Goal: Information Seeking & Learning: Check status

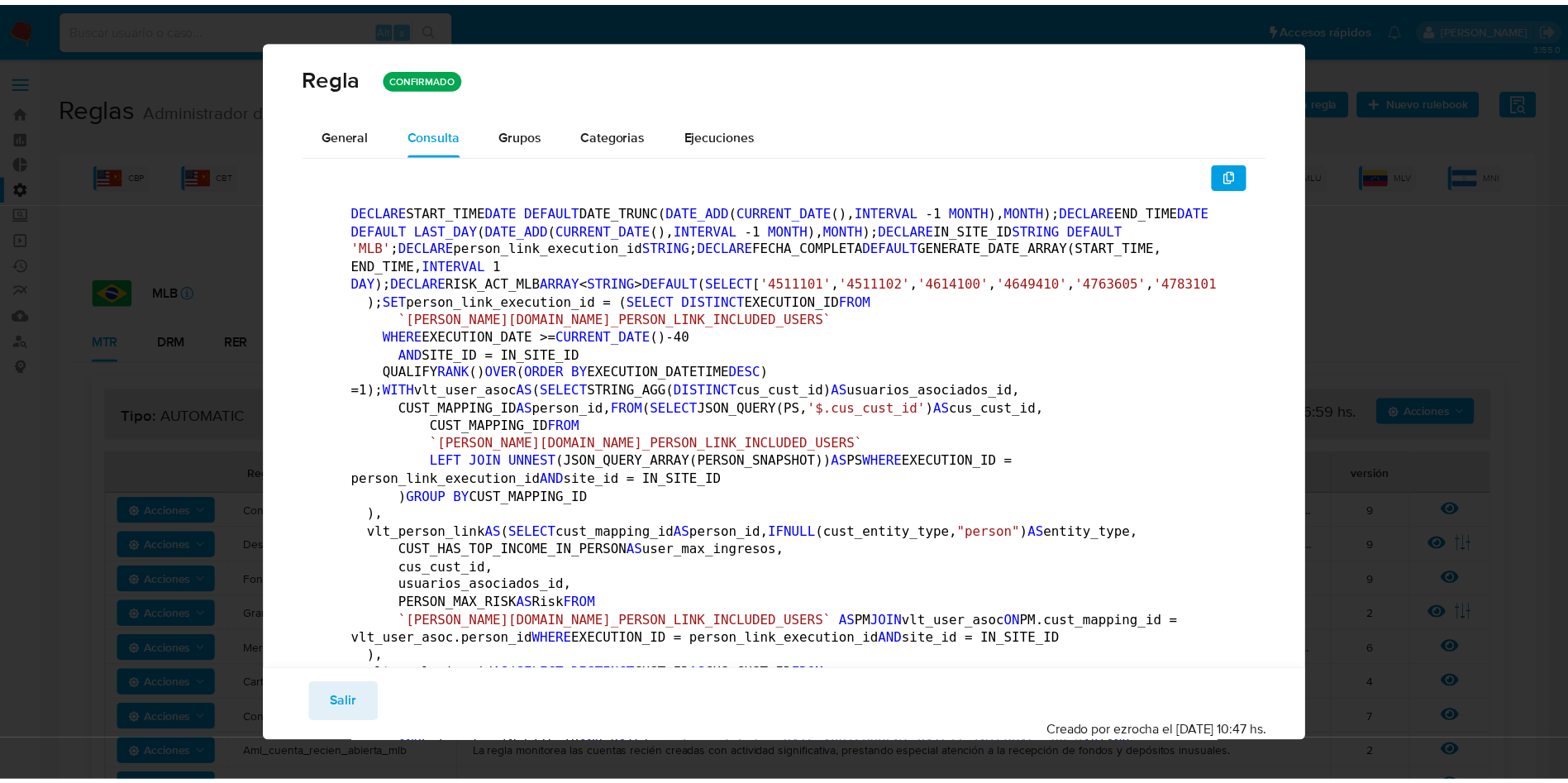
scroll to position [744, 0]
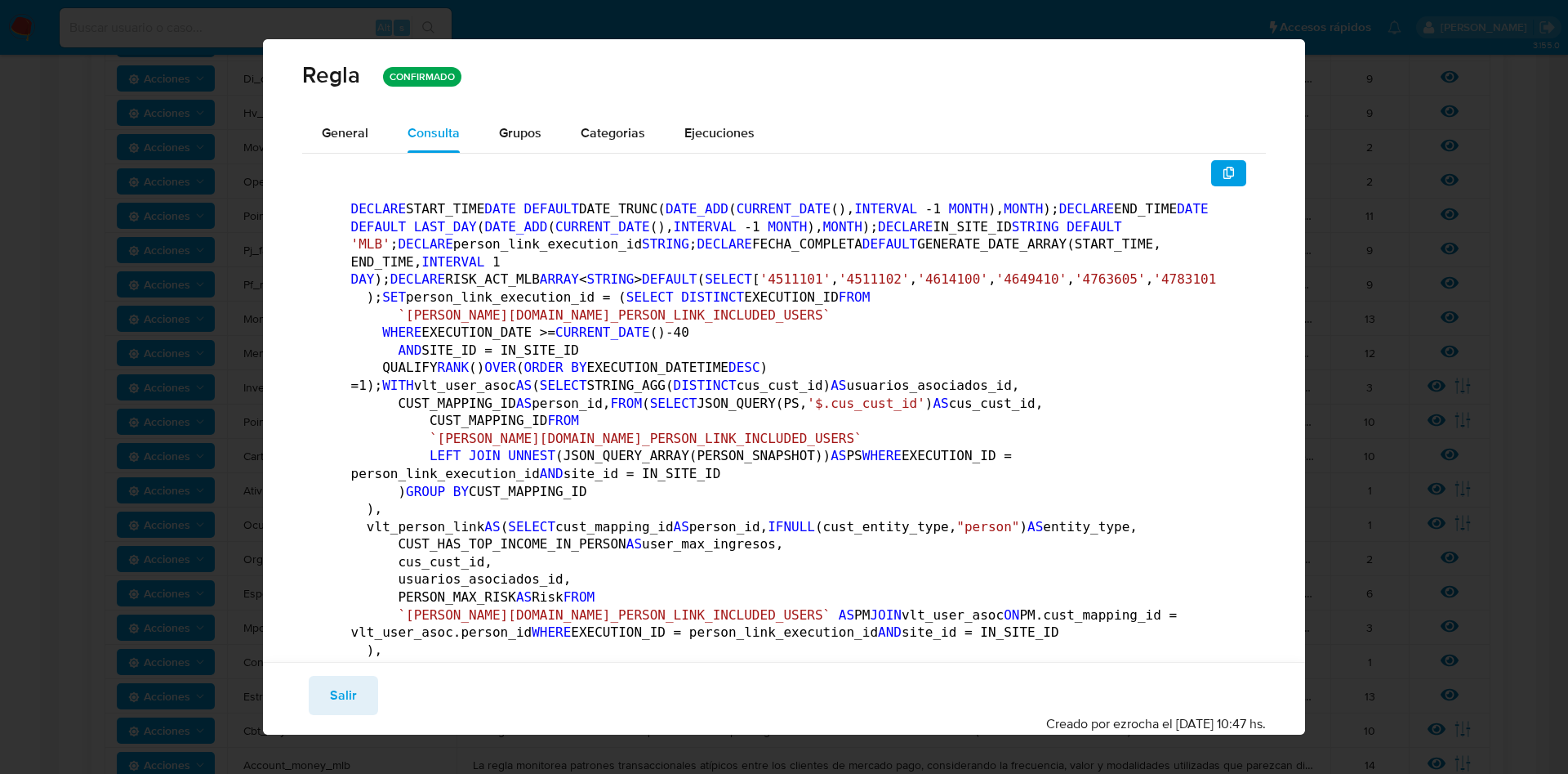
click at [328, 705] on button "Salir" at bounding box center [343, 695] width 69 height 39
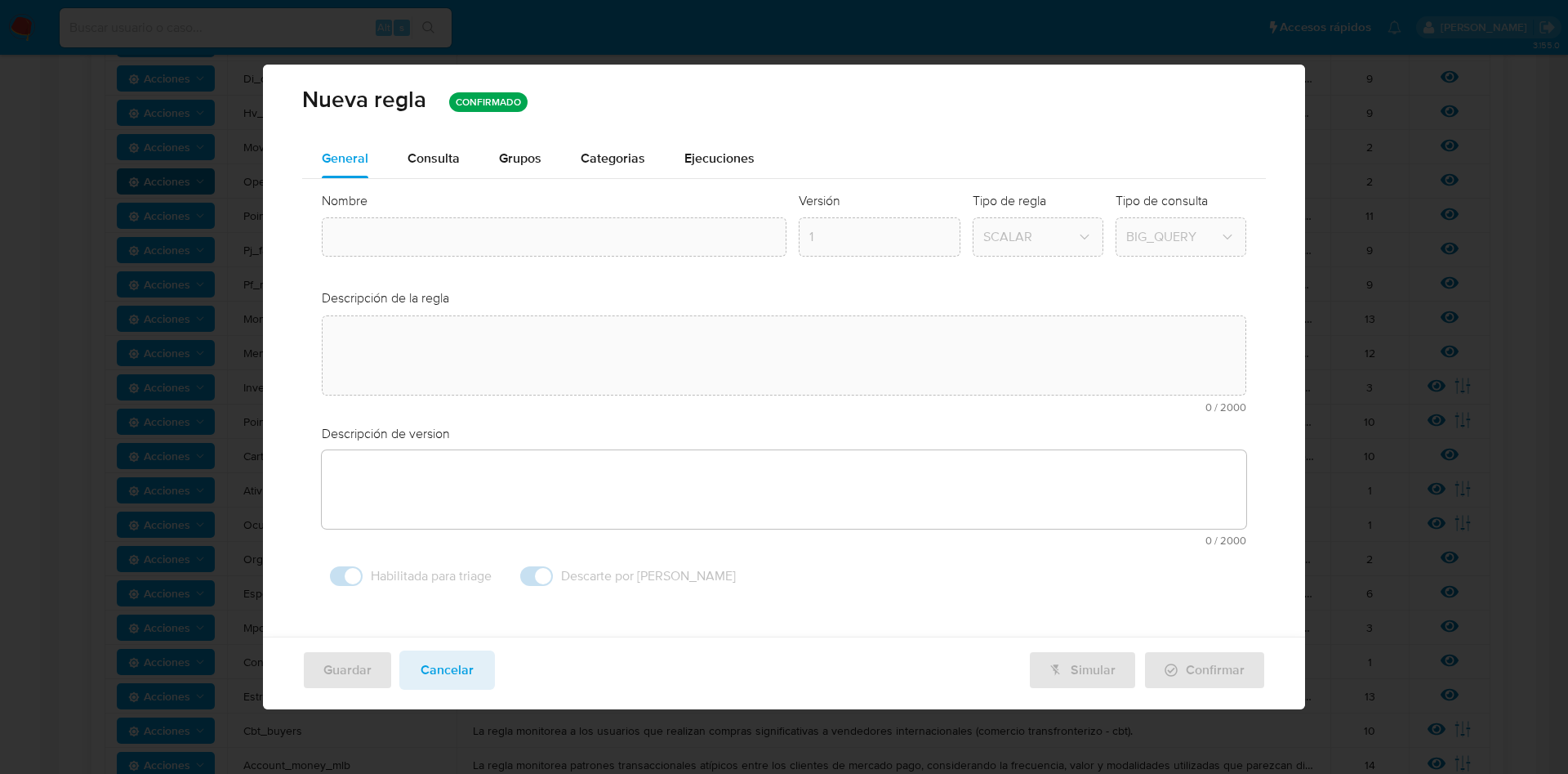
type textarea "La regla monitorea a los usuarios con un patrón transaccional de transferencia …"
type textarea "Recibir fondos con compra inmediata de instrumentos para realizar pagos o trans…"
type input "Money_in_out"
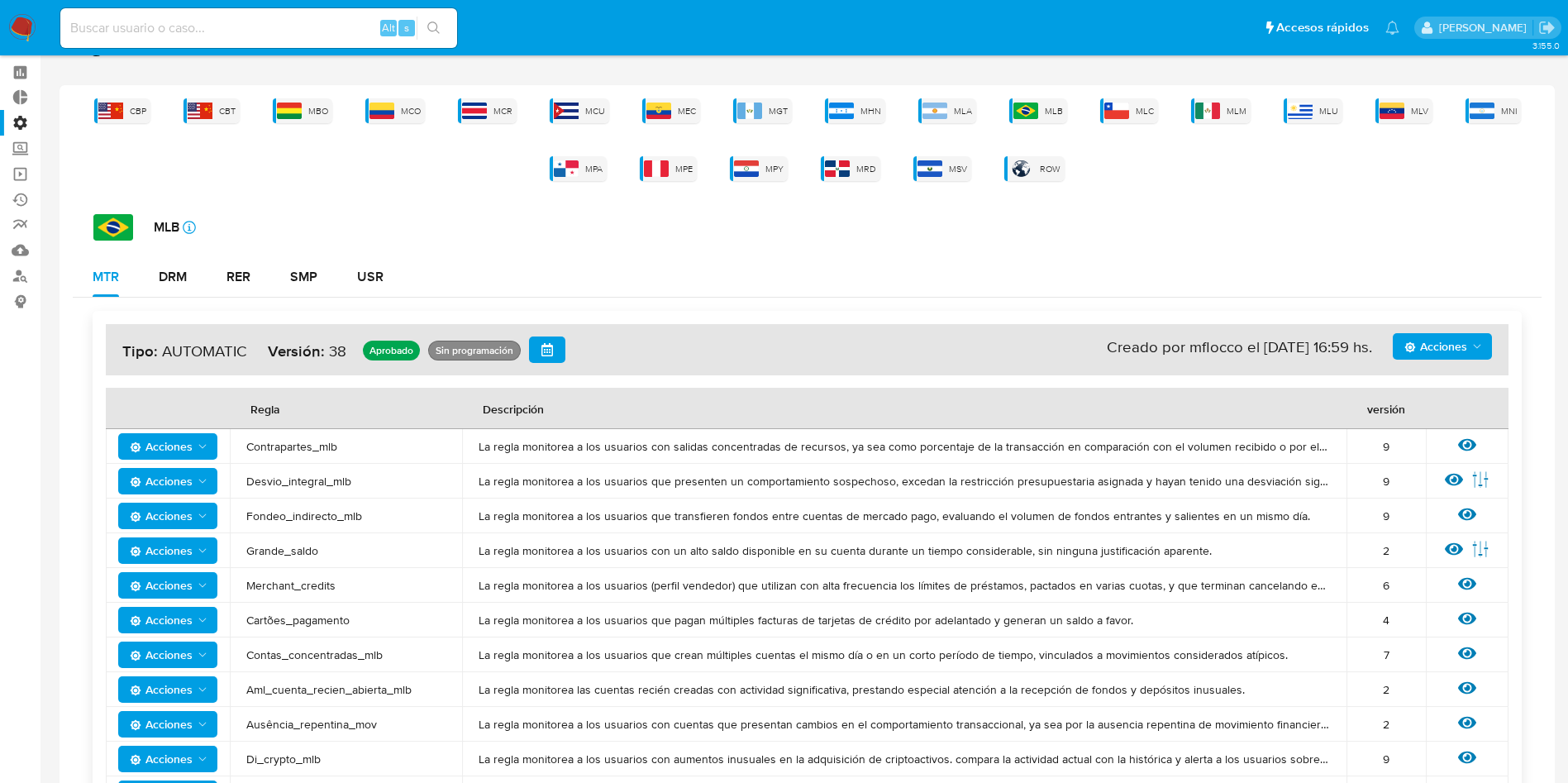
scroll to position [0, 0]
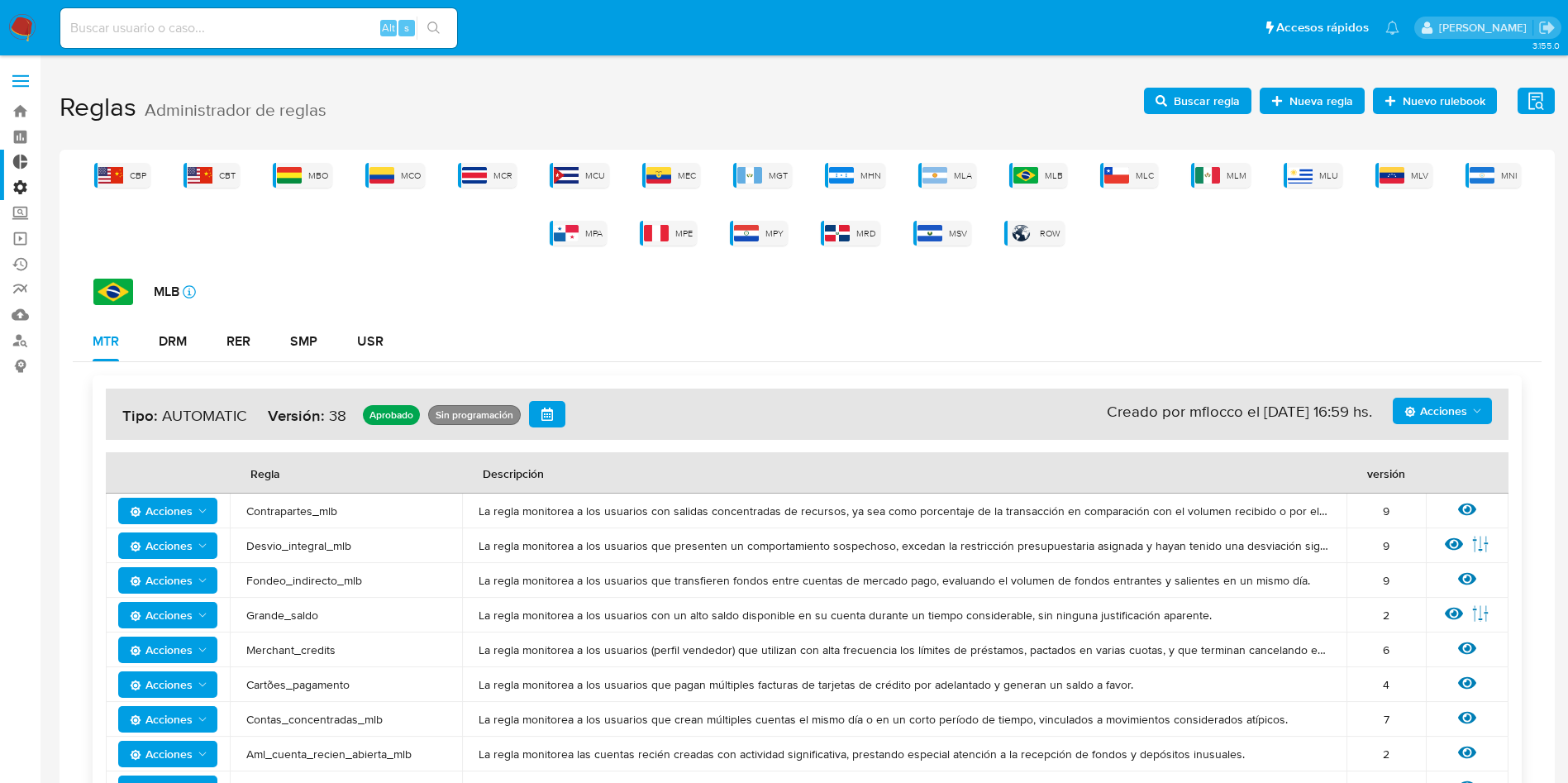
drag, startPoint x: 18, startPoint y: 83, endPoint x: 28, endPoint y: 163, distance: 80.6
click at [18, 82] on label at bounding box center [21, 80] width 42 height 35
click at [0, 0] on input "checkbox" at bounding box center [0, 0] width 0 height 0
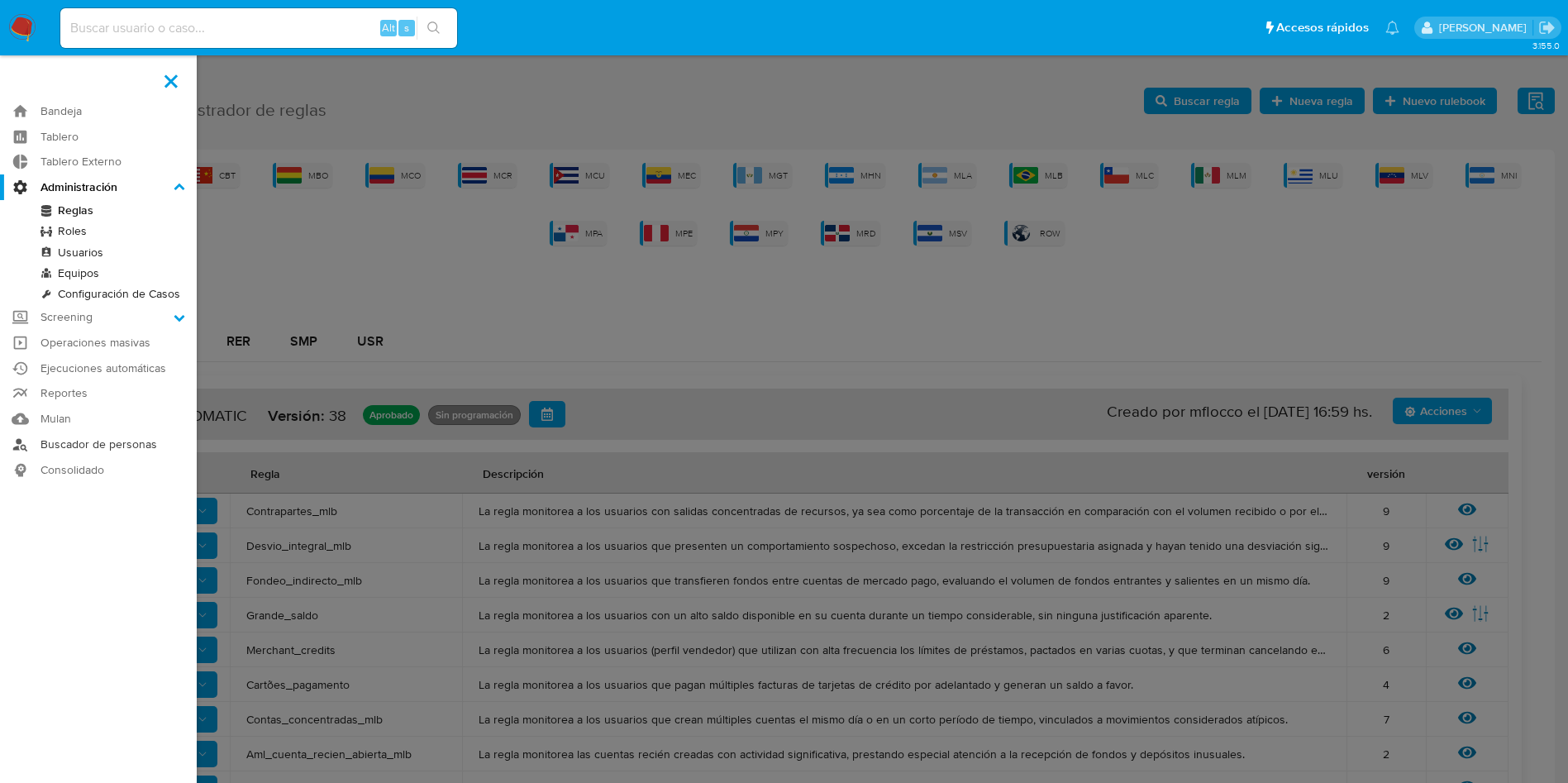
click at [82, 446] on link "Buscador de personas" at bounding box center [98, 444] width 197 height 26
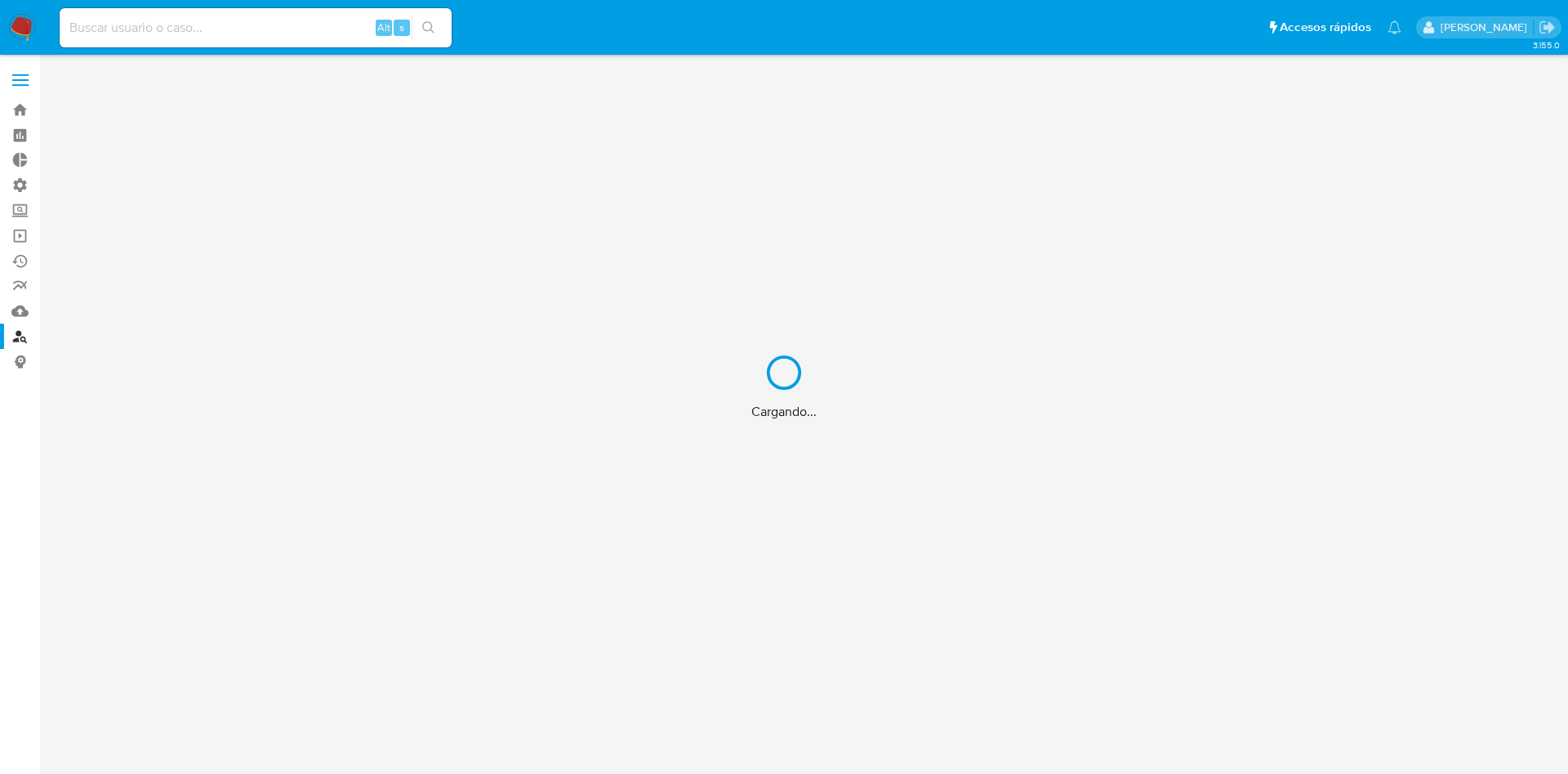
click at [138, 30] on div "Cargando..." at bounding box center [784, 387] width 1568 height 774
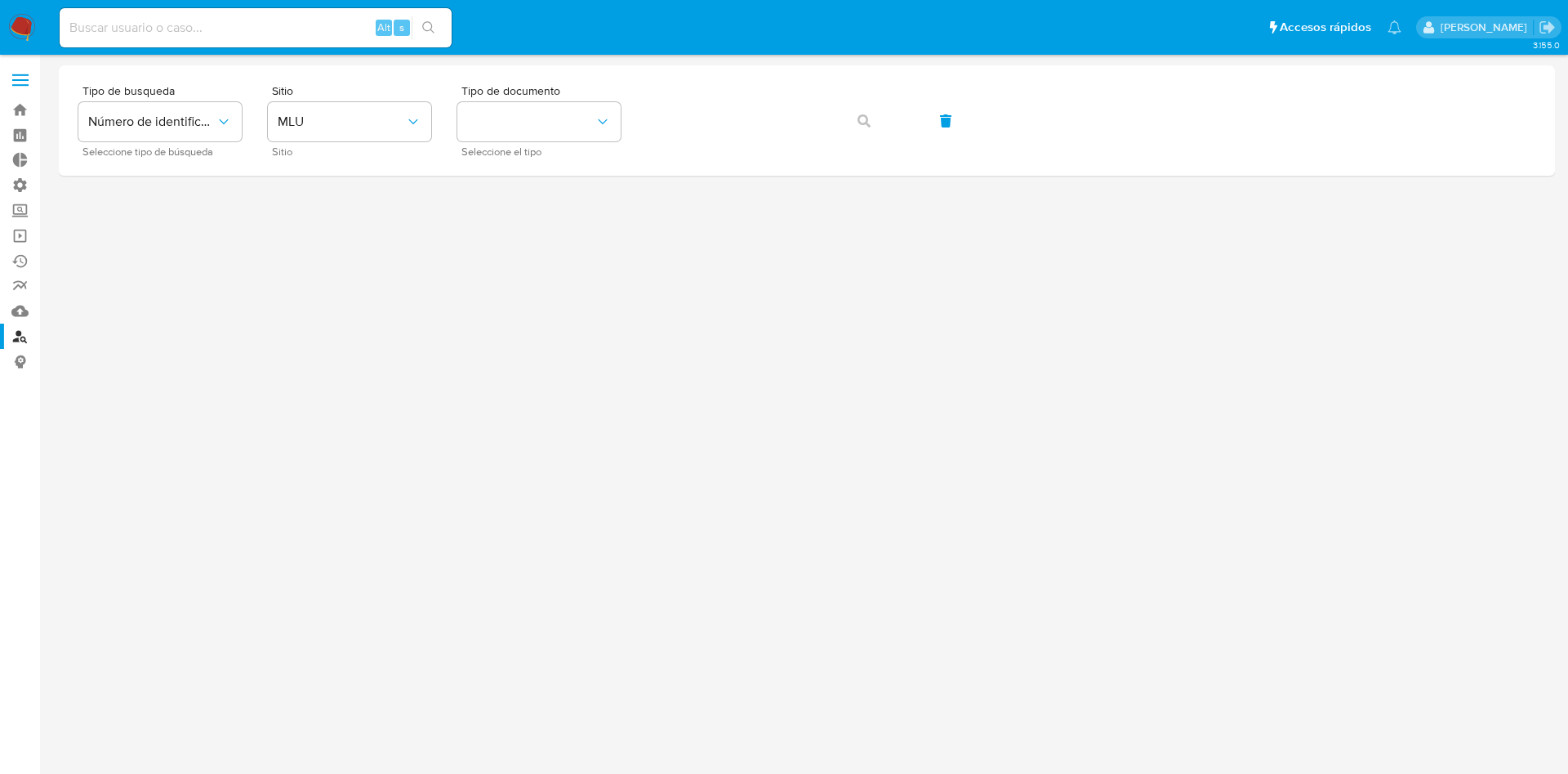
click at [124, 30] on input at bounding box center [255, 27] width 392 height 22
paste input "148706262"
type input "148706262"
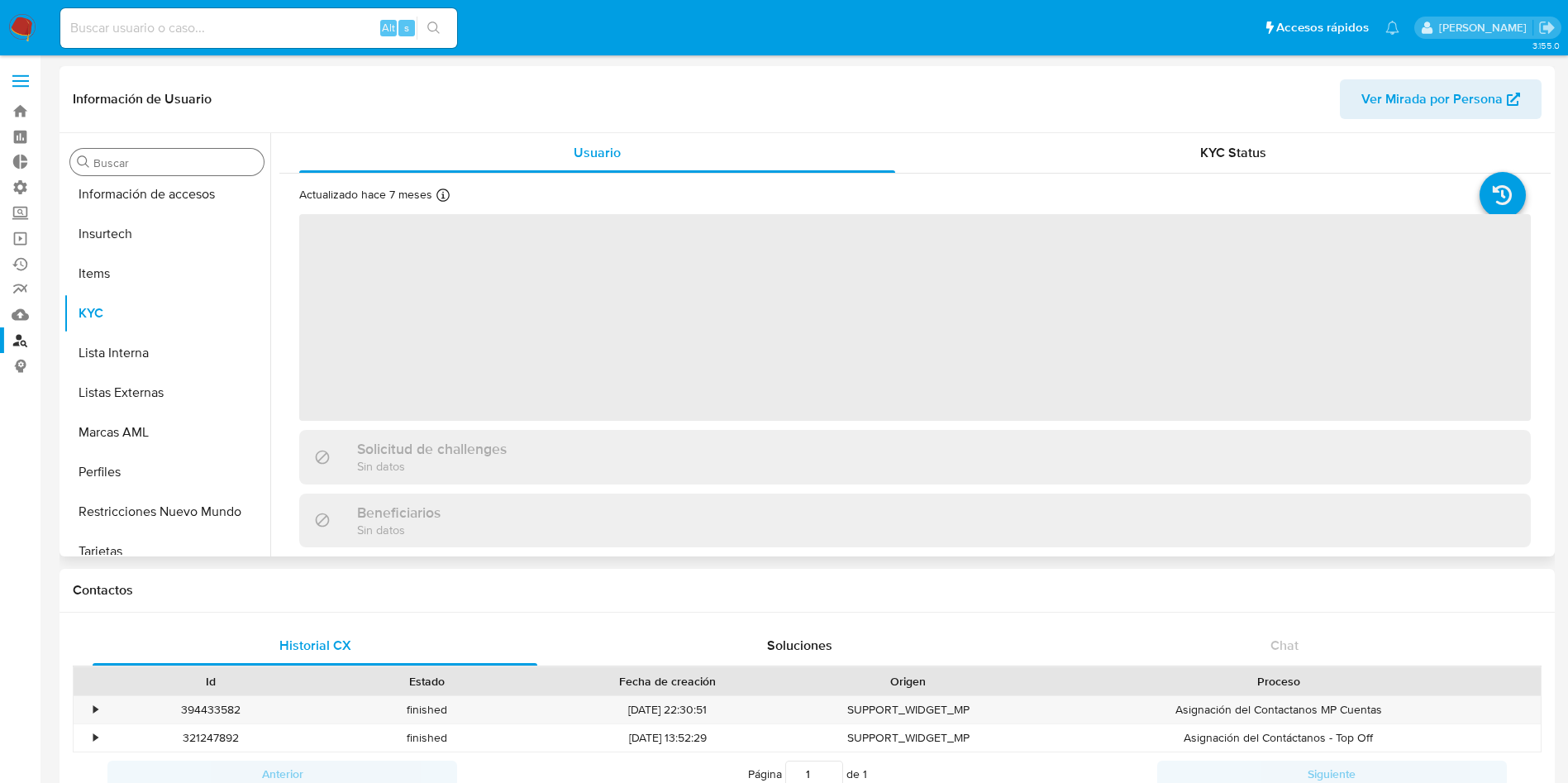
scroll to position [699, 0]
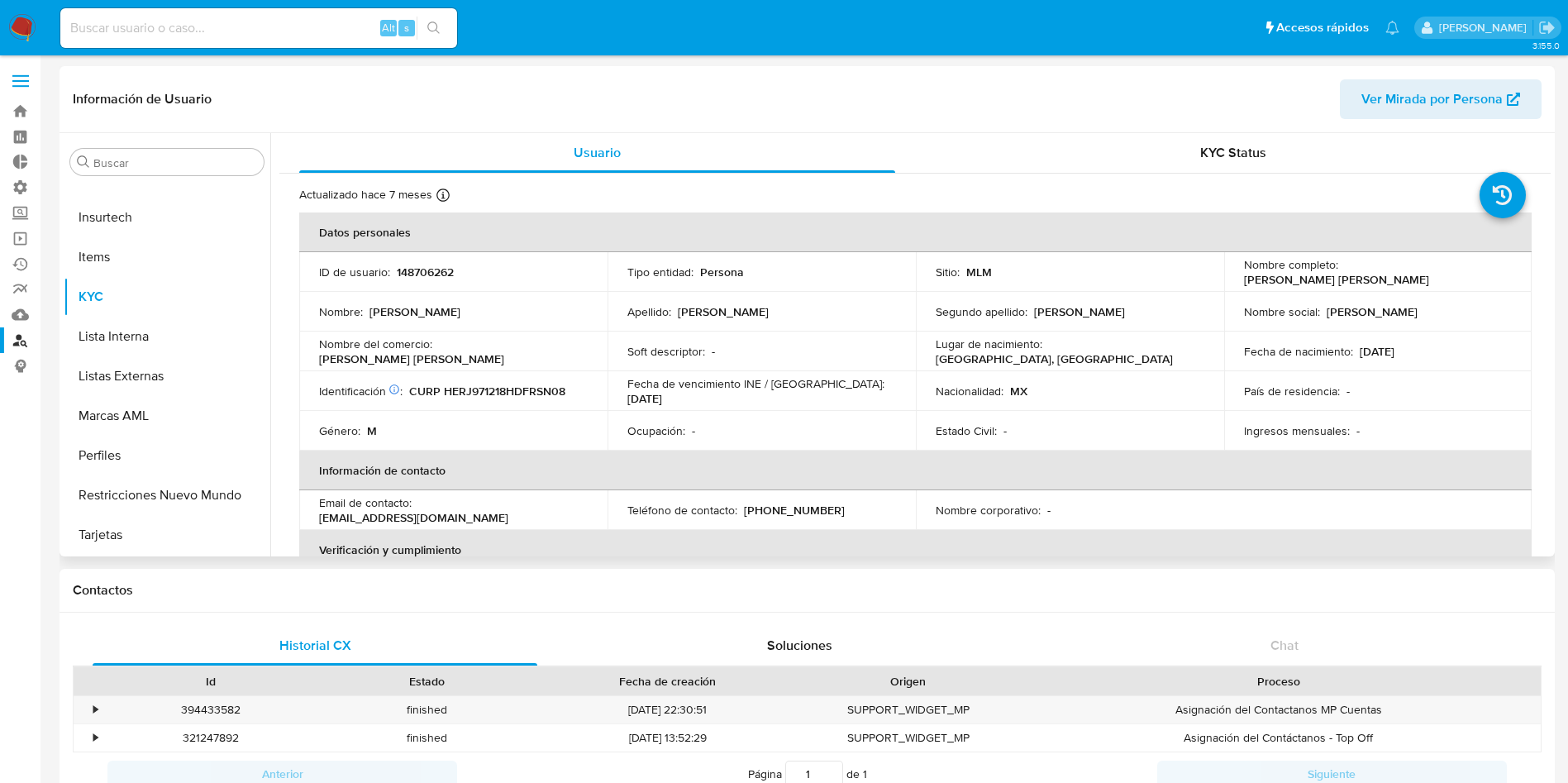
select select "10"
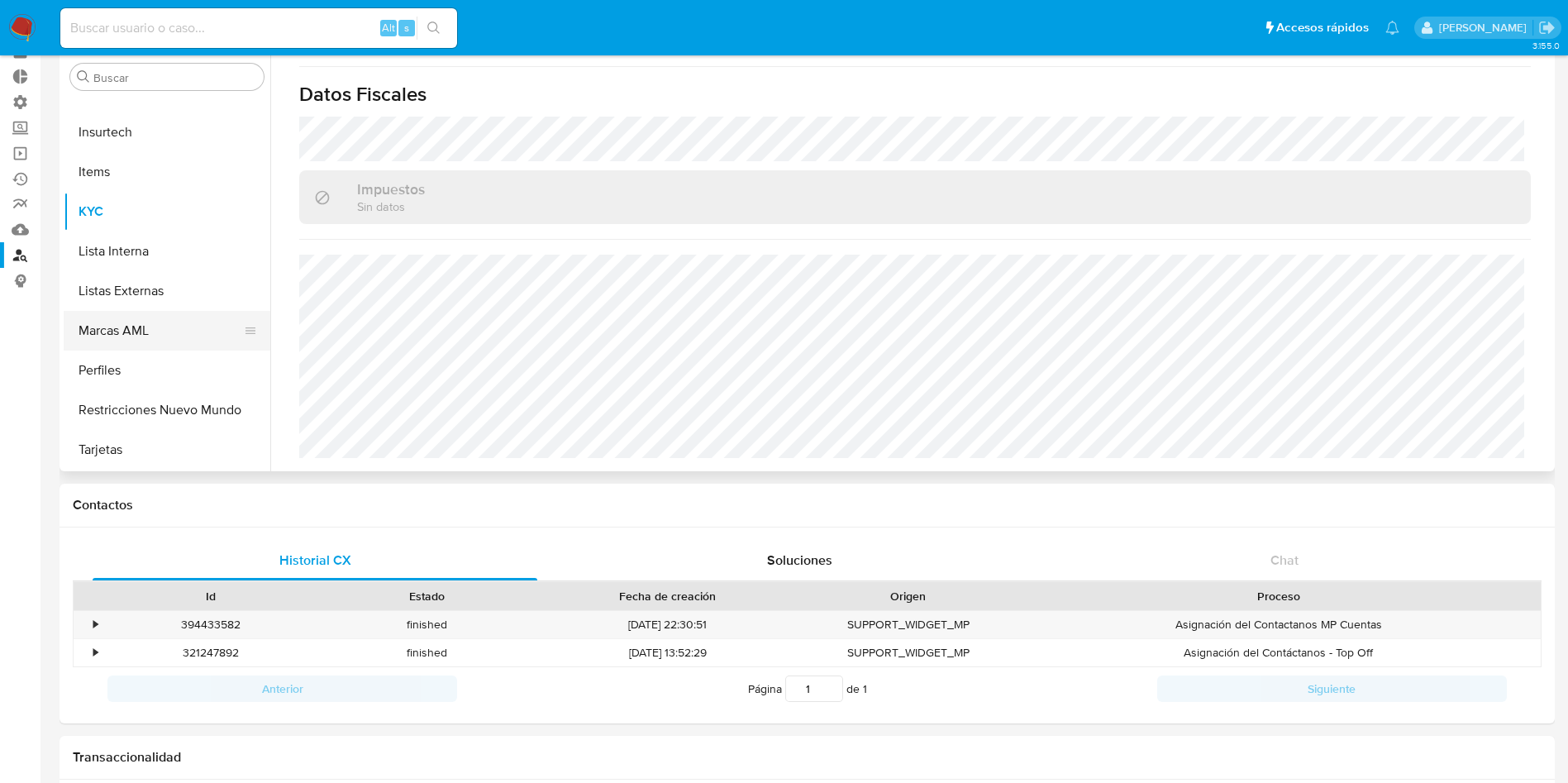
scroll to position [124, 0]
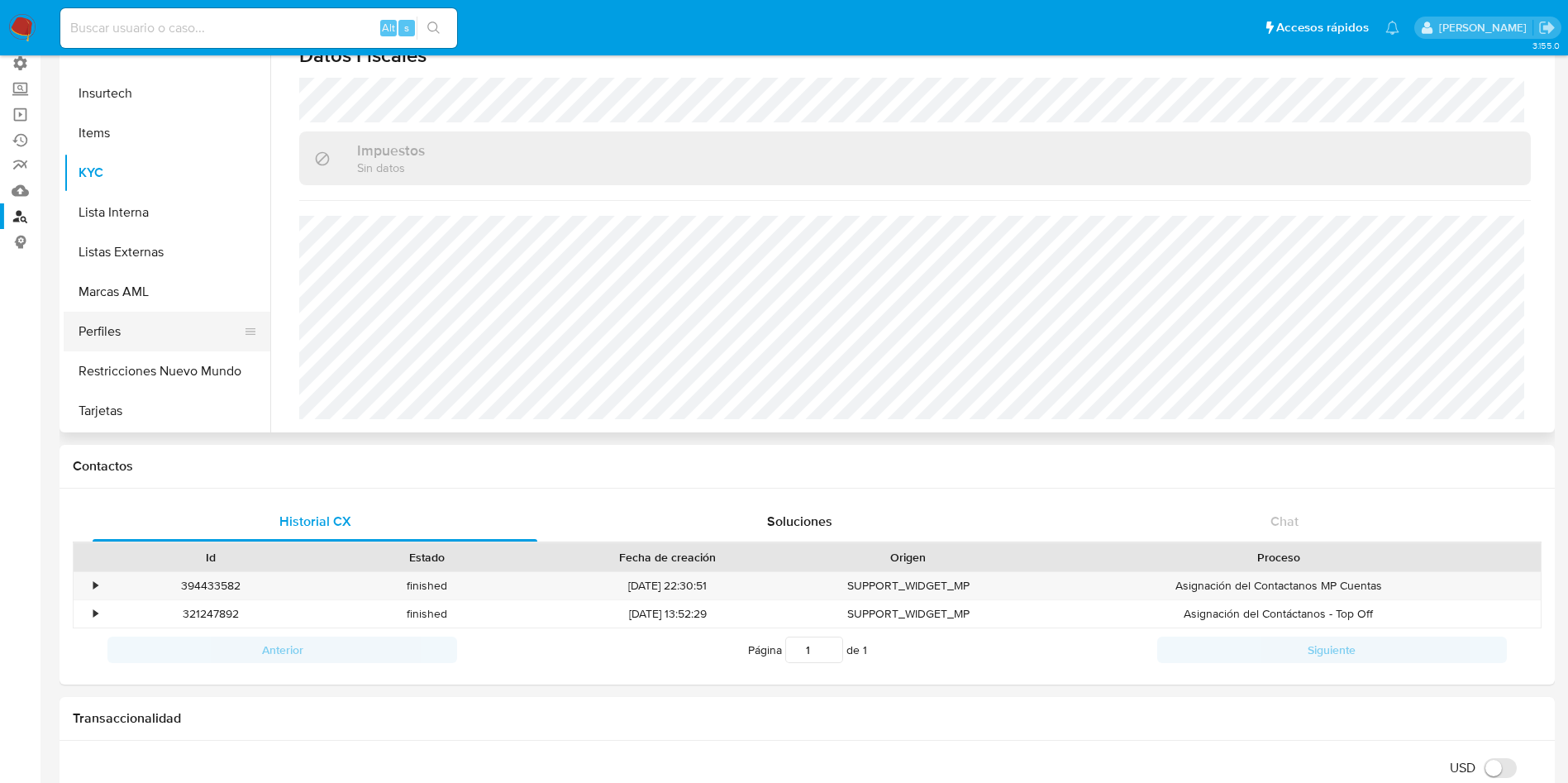
click at [134, 330] on button "Perfiles" at bounding box center [160, 331] width 193 height 40
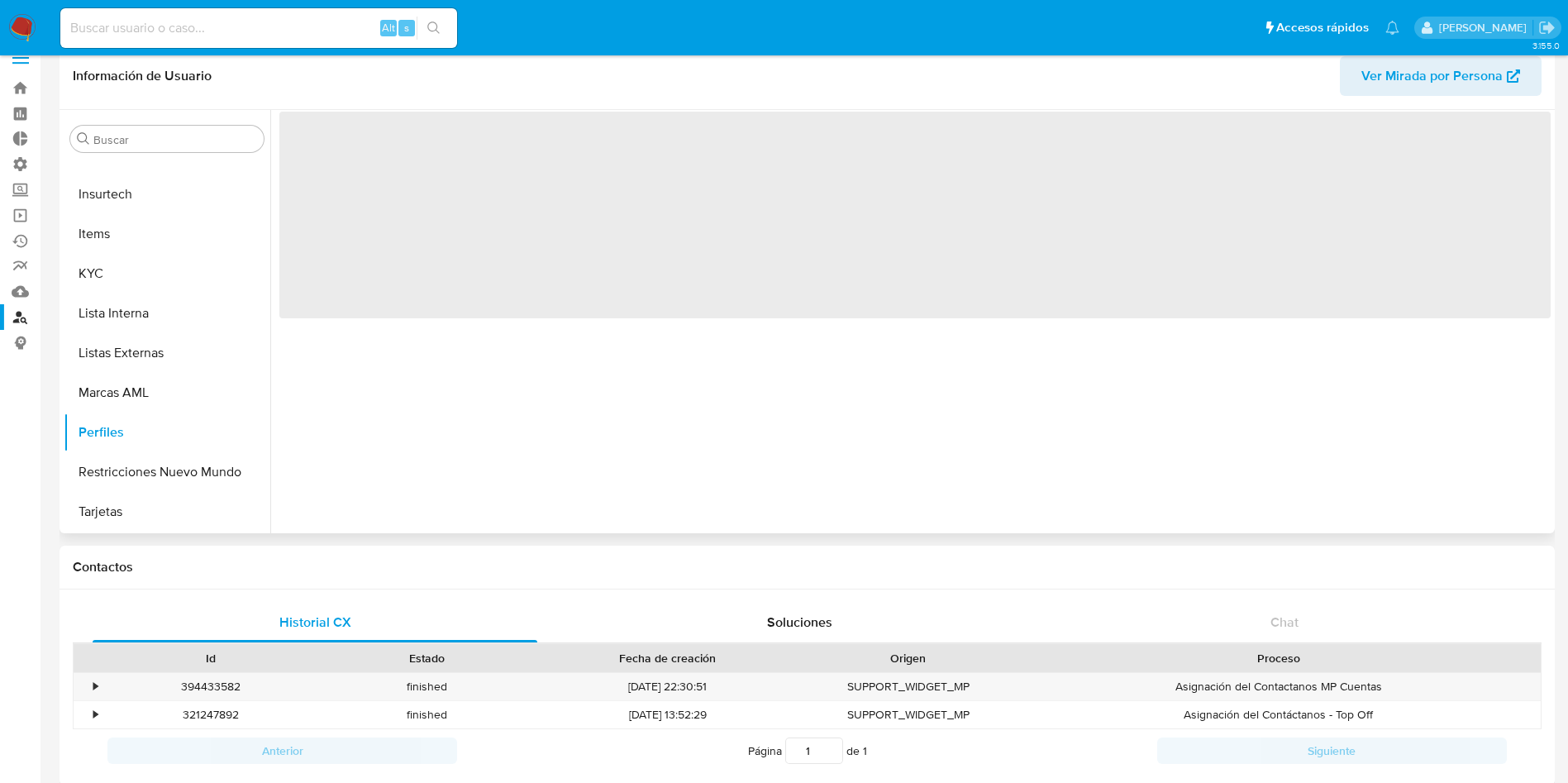
scroll to position [0, 0]
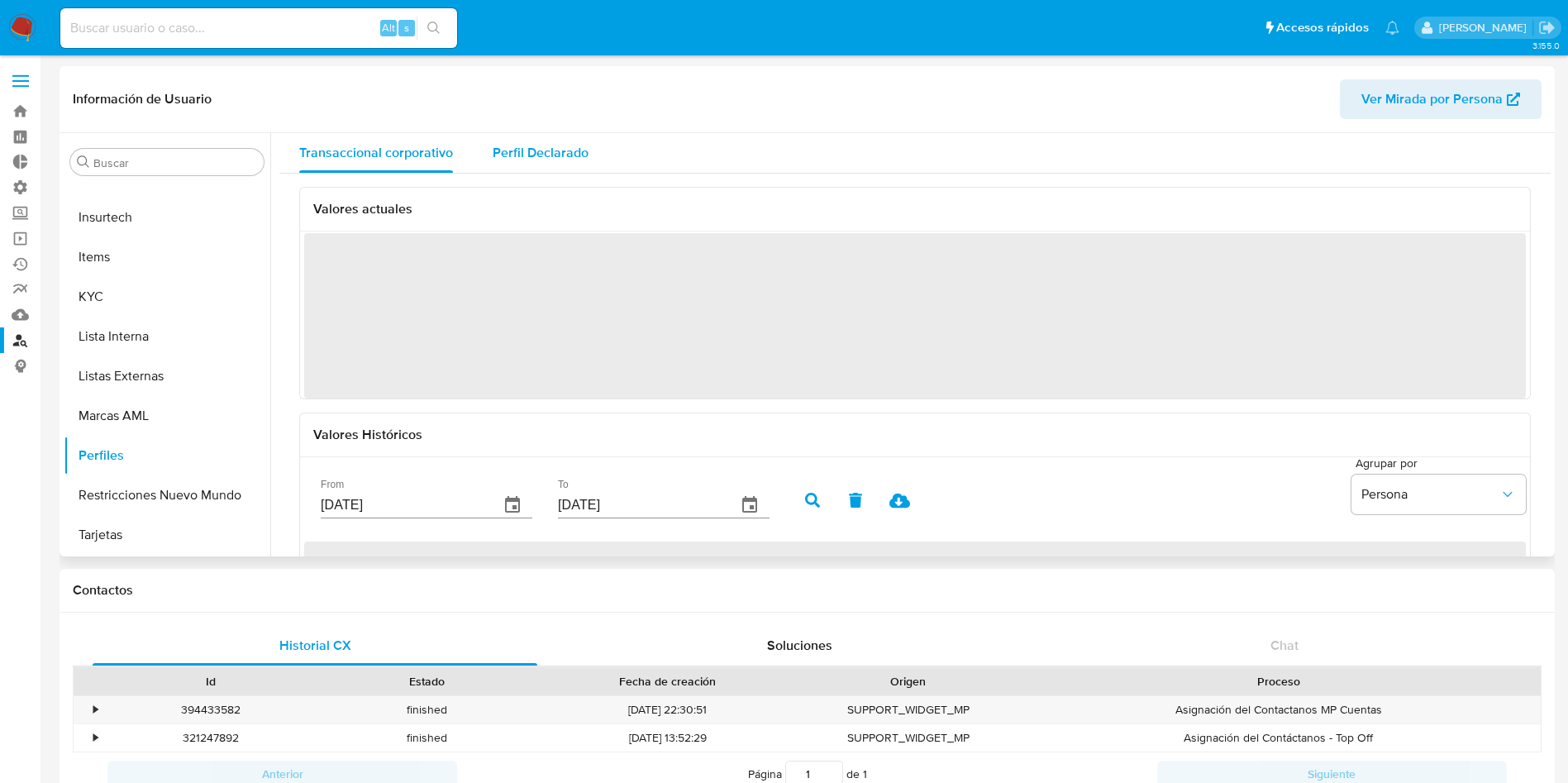
click at [509, 153] on span "Perfil Declarado" at bounding box center [540, 152] width 96 height 19
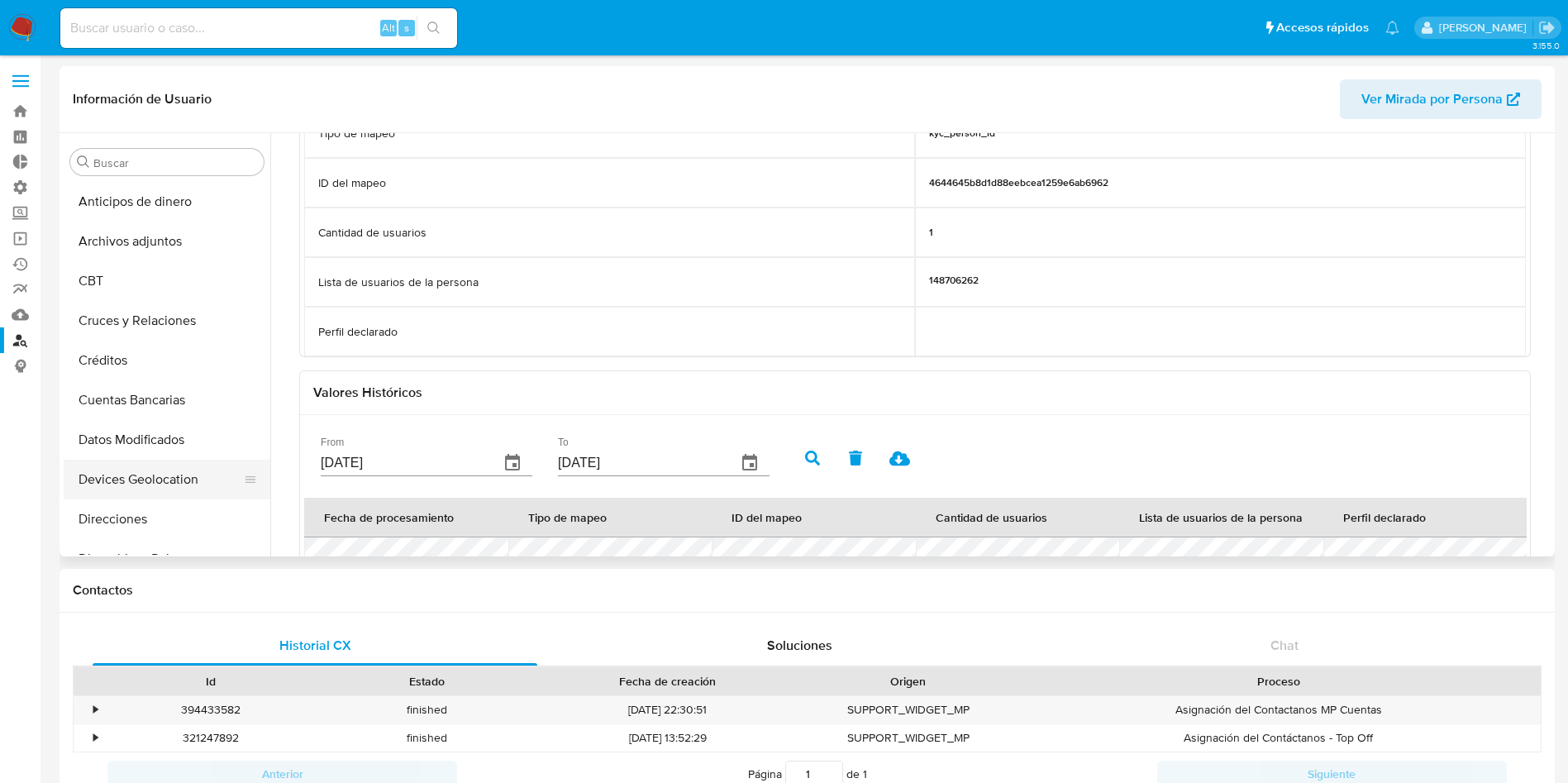
click at [180, 466] on button "Devices Geolocation" at bounding box center [160, 479] width 193 height 40
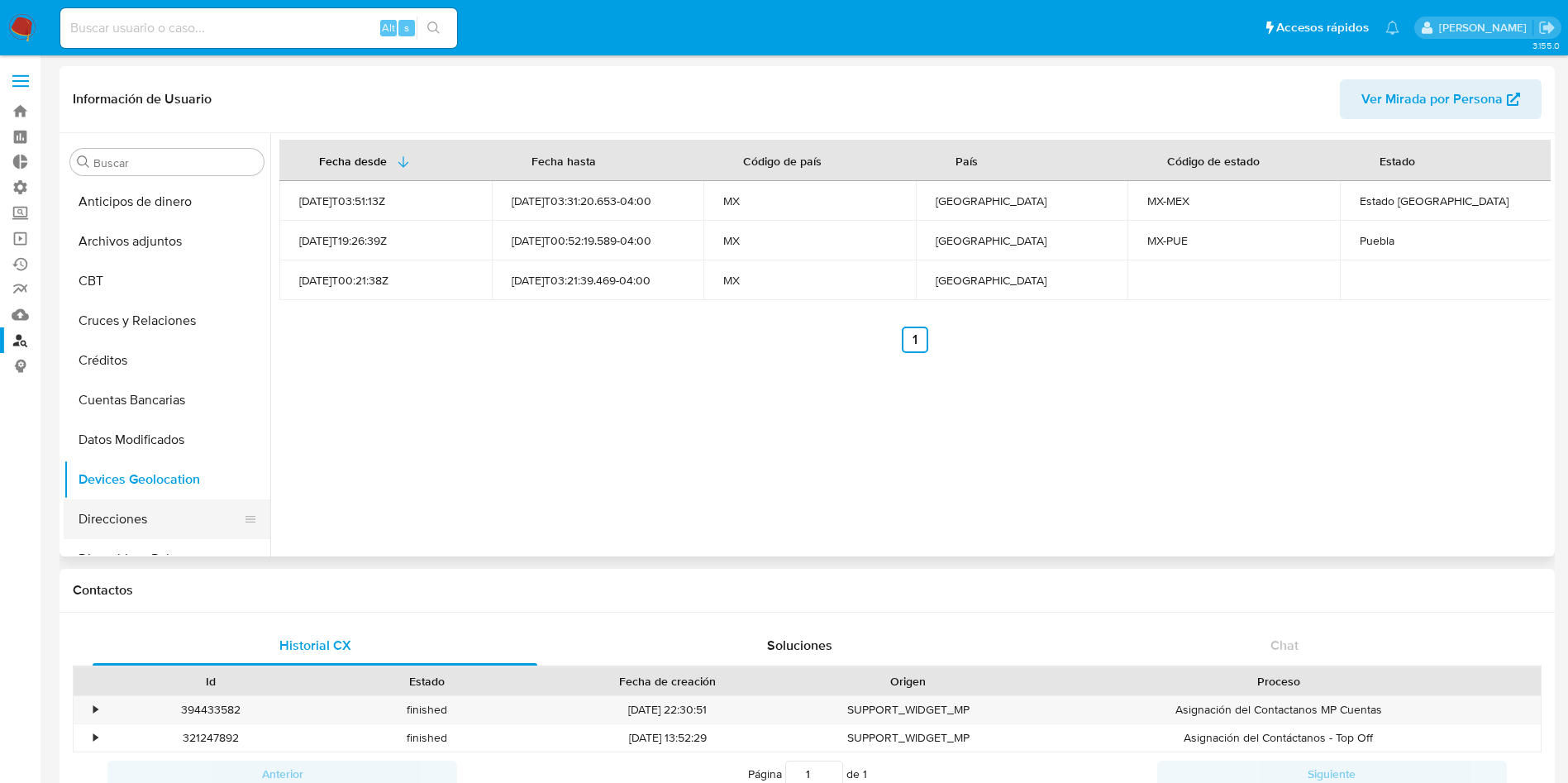
click at [141, 513] on button "Direcciones" at bounding box center [160, 519] width 193 height 40
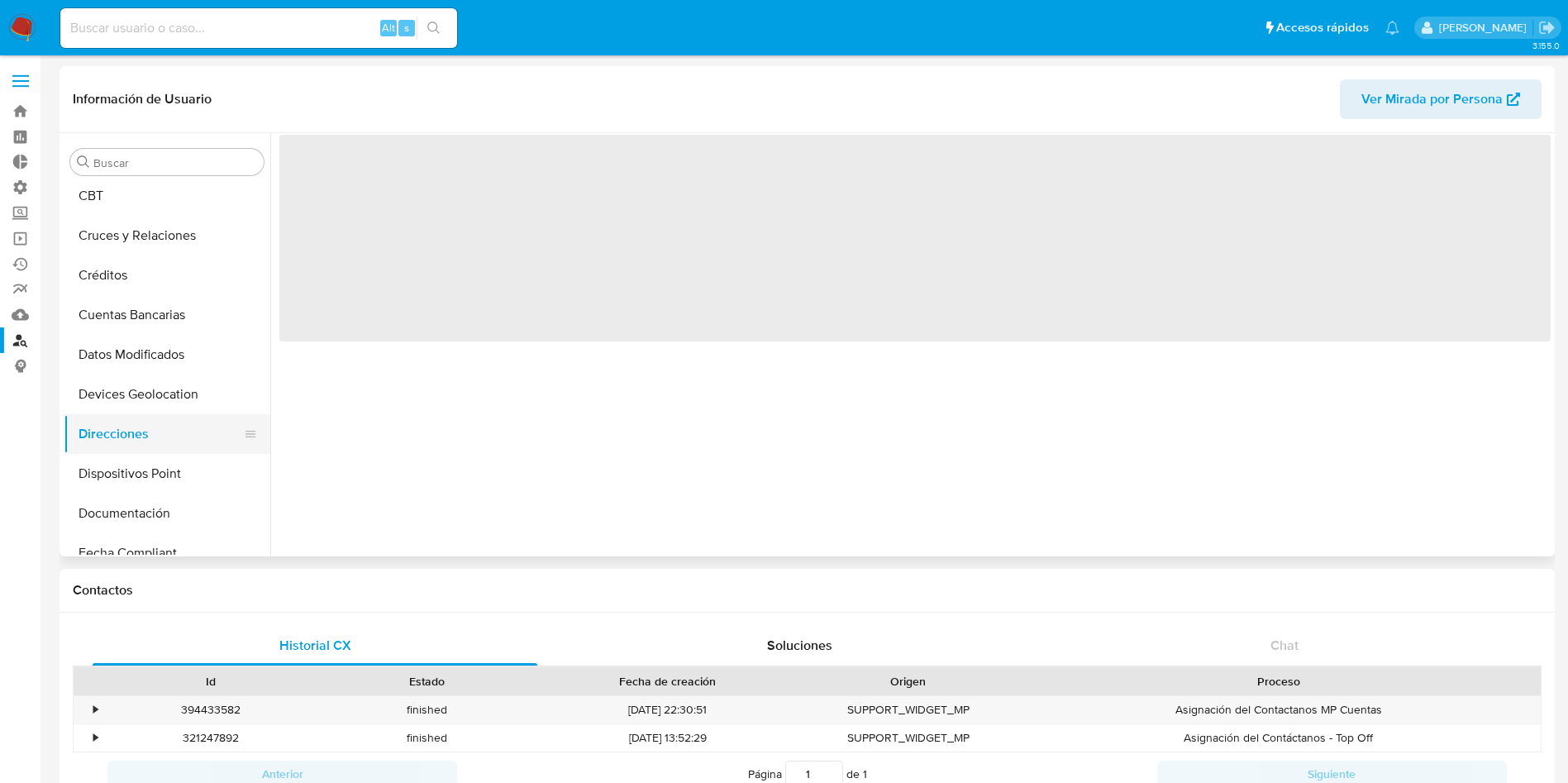
scroll to position [124, 0]
click at [157, 428] on button "Dispositivos Point" at bounding box center [160, 435] width 193 height 40
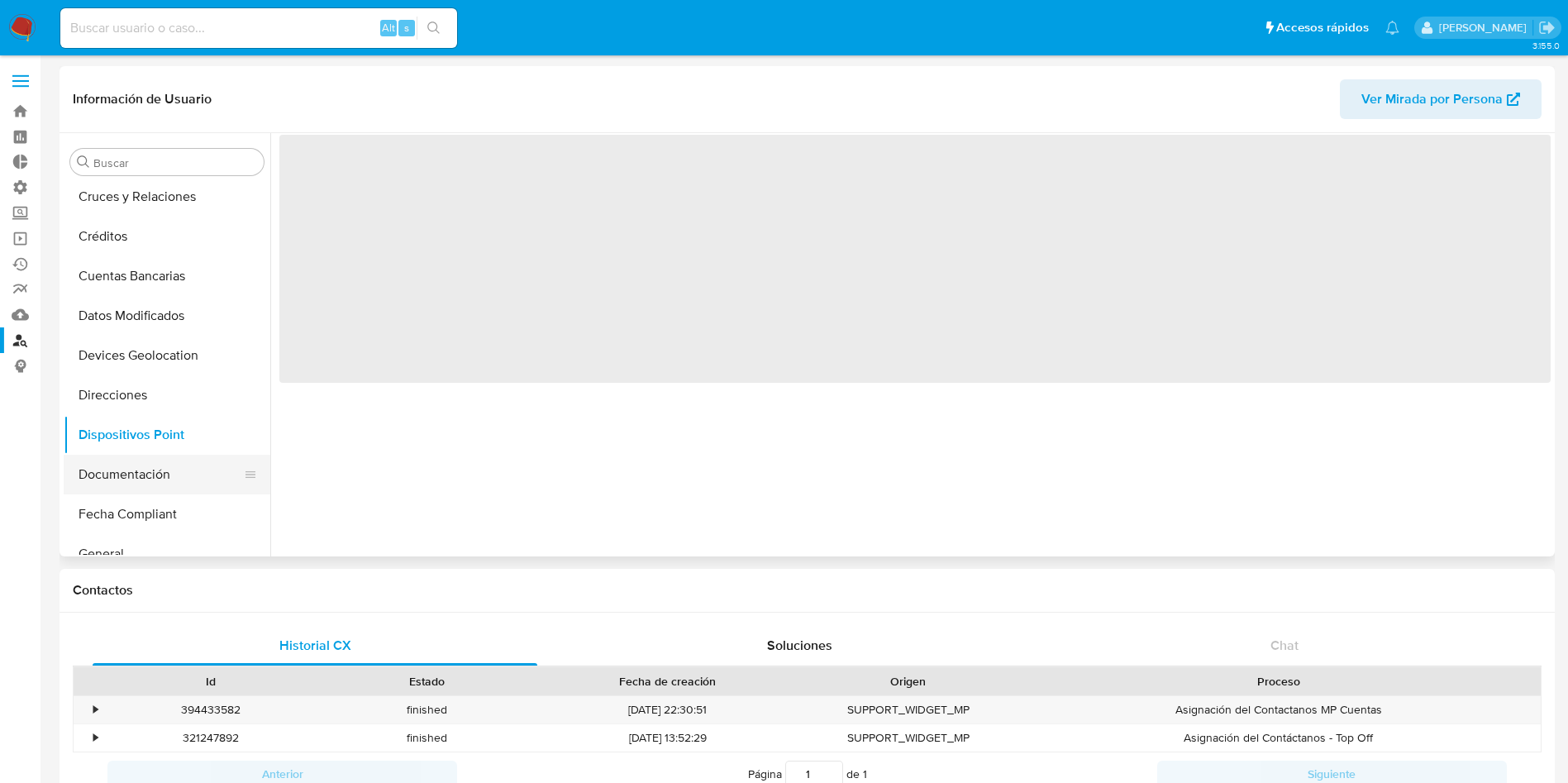
click at [162, 473] on button "Documentación" at bounding box center [160, 474] width 193 height 40
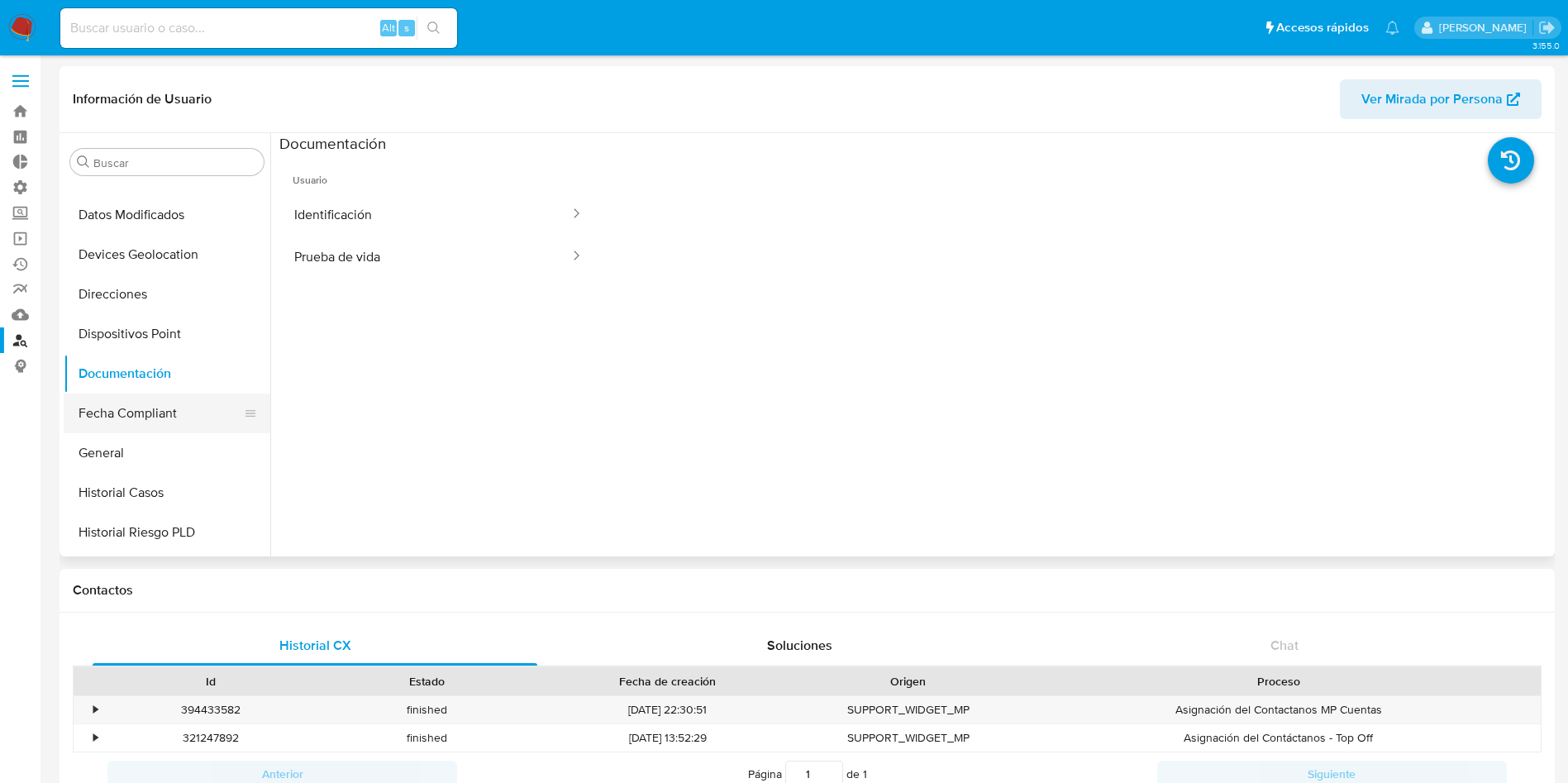
scroll to position [248, 0]
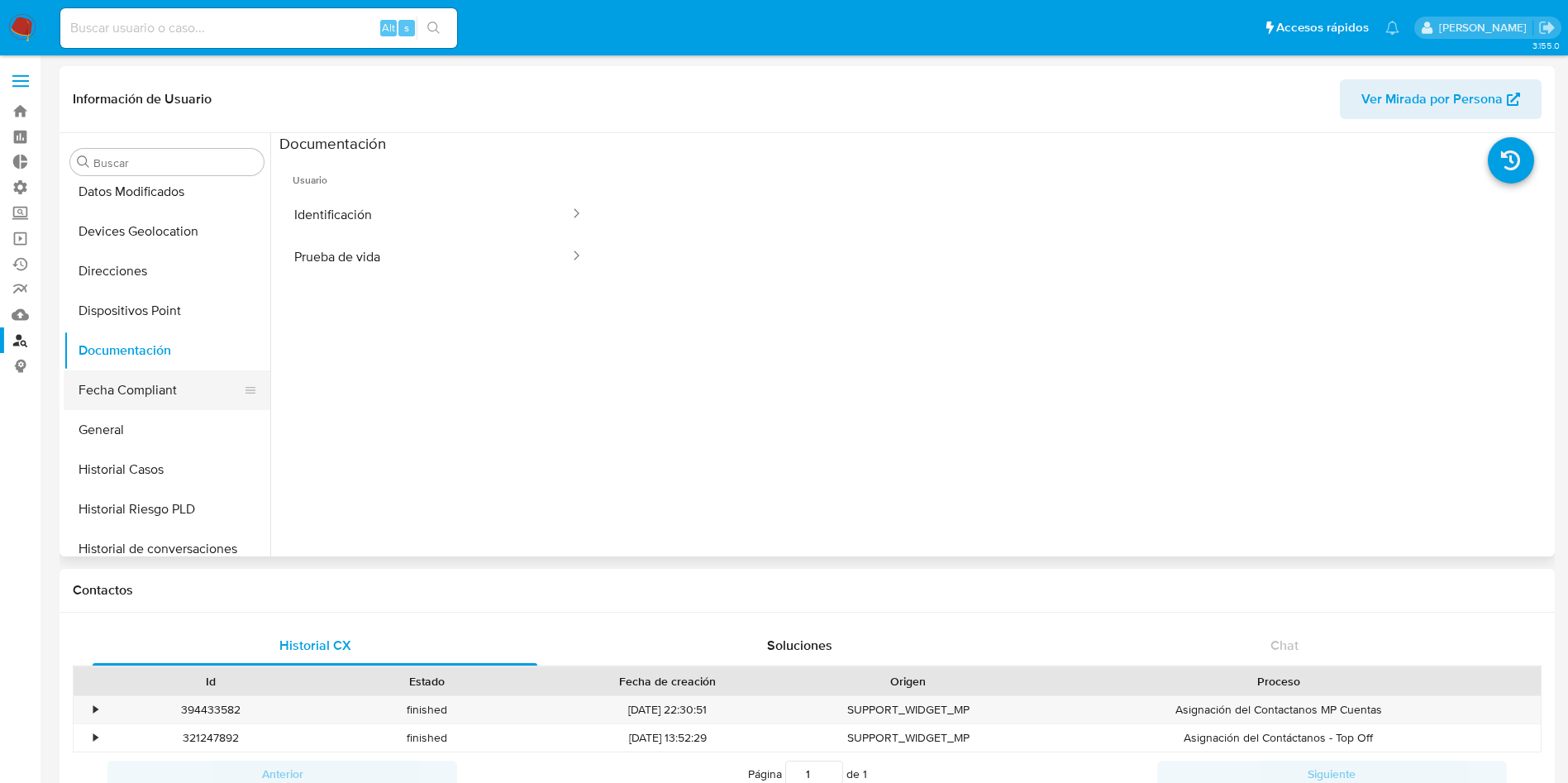
click at [159, 374] on button "Fecha Compliant" at bounding box center [160, 390] width 193 height 40
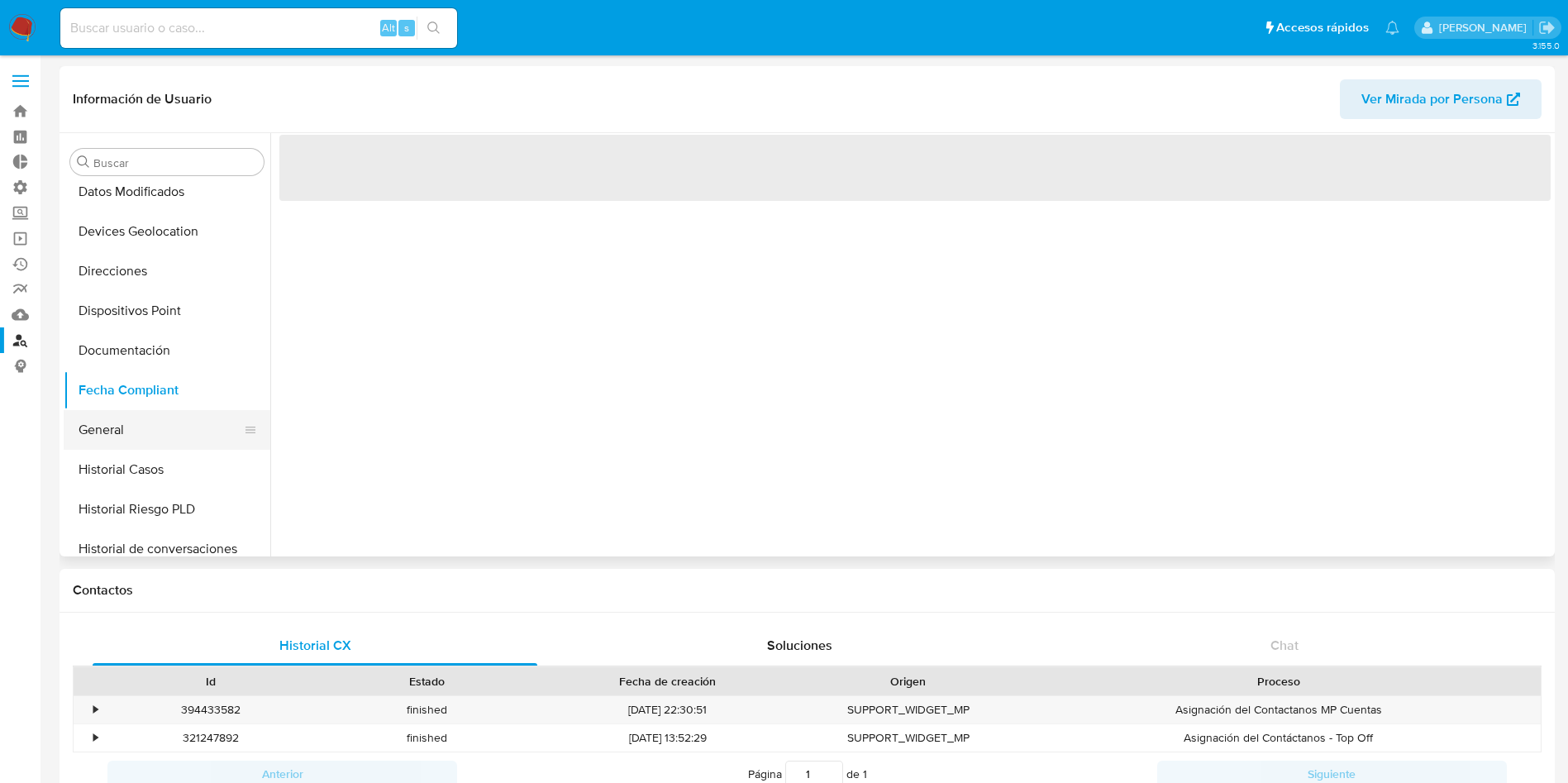
click at [153, 441] on button "General" at bounding box center [160, 430] width 193 height 40
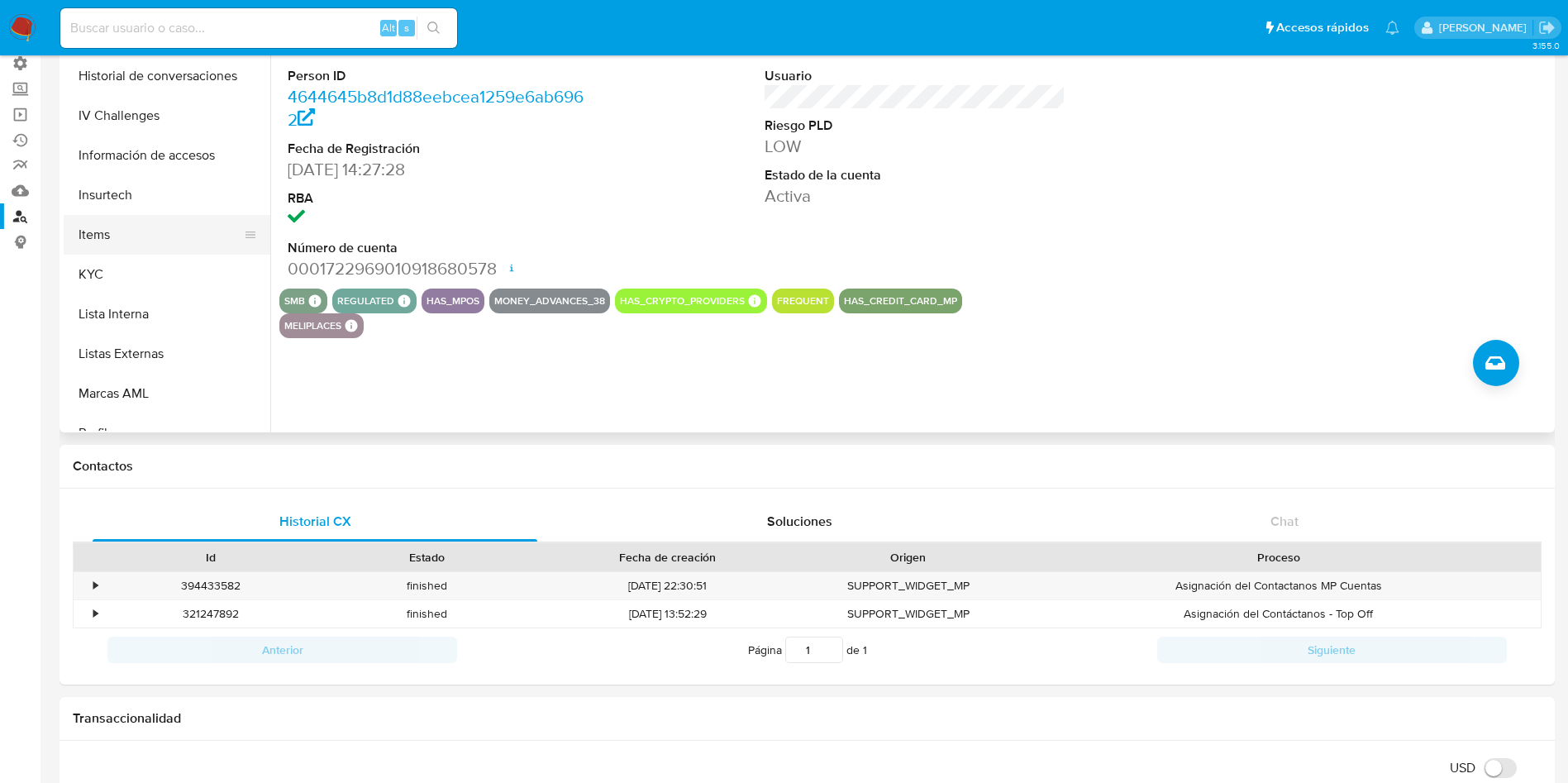
scroll to position [620, 0]
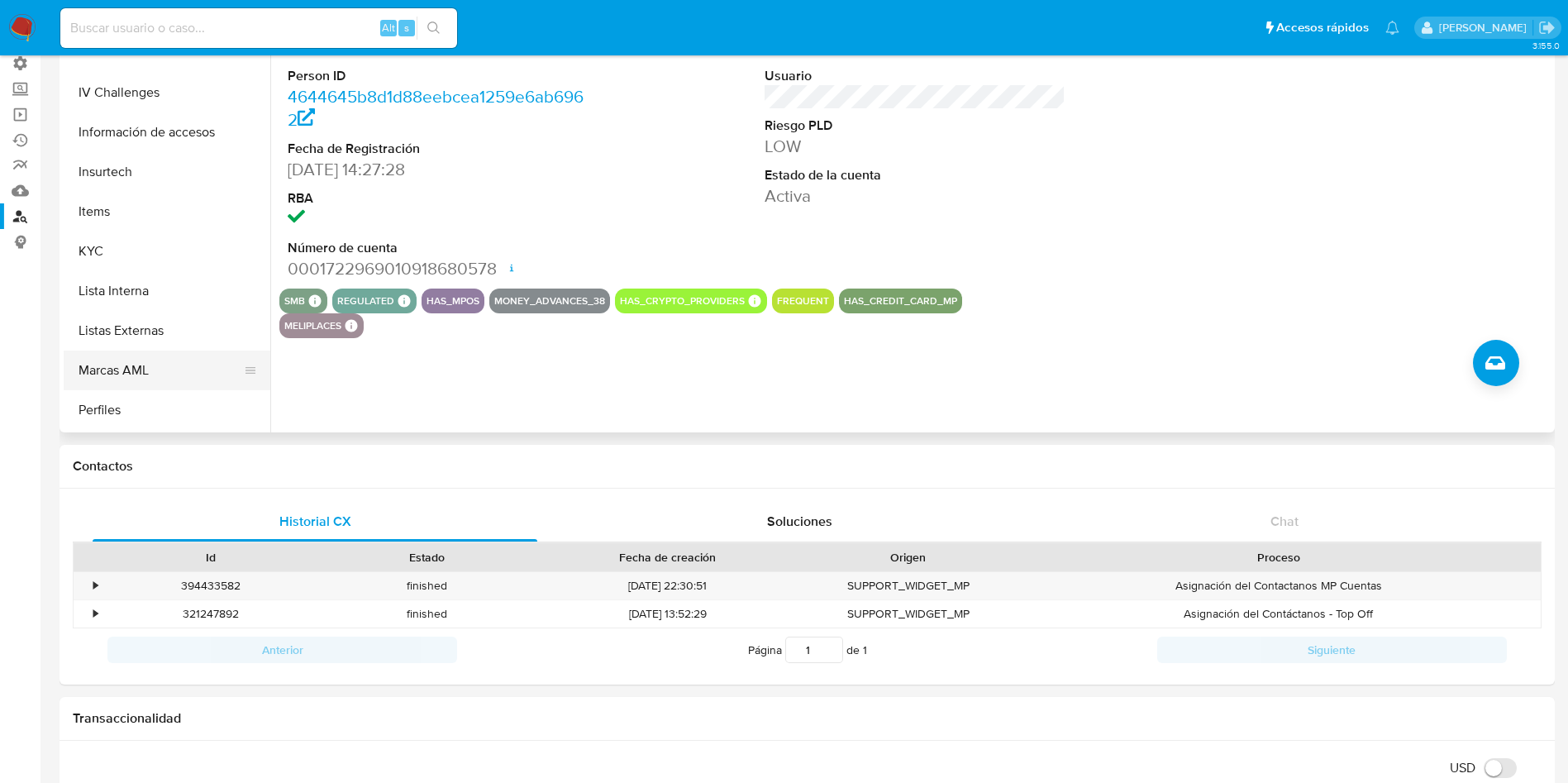
click at [178, 384] on button "Marcas AML" at bounding box center [160, 370] width 193 height 40
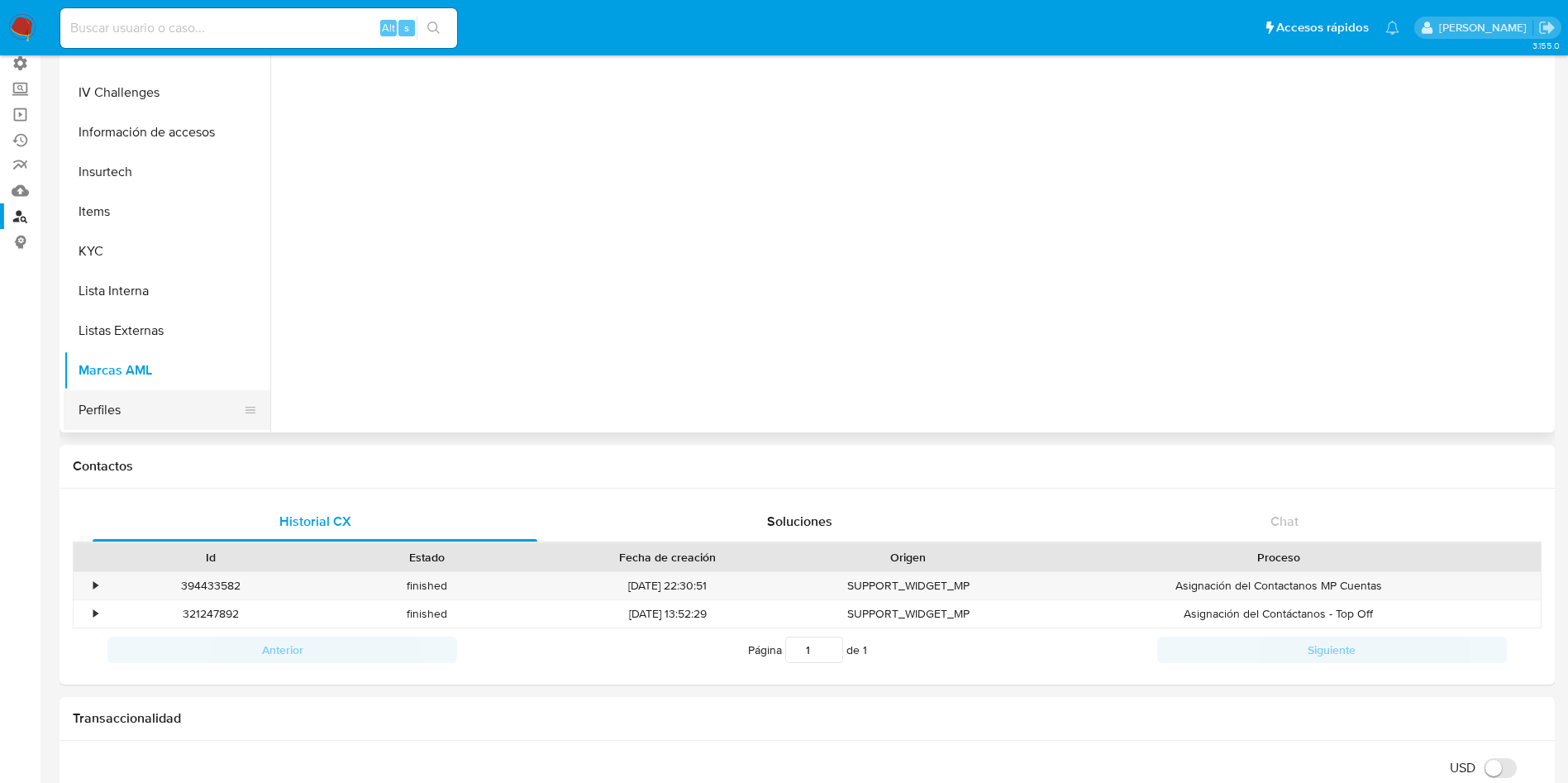
click at [176, 399] on button "Perfiles" at bounding box center [160, 410] width 193 height 40
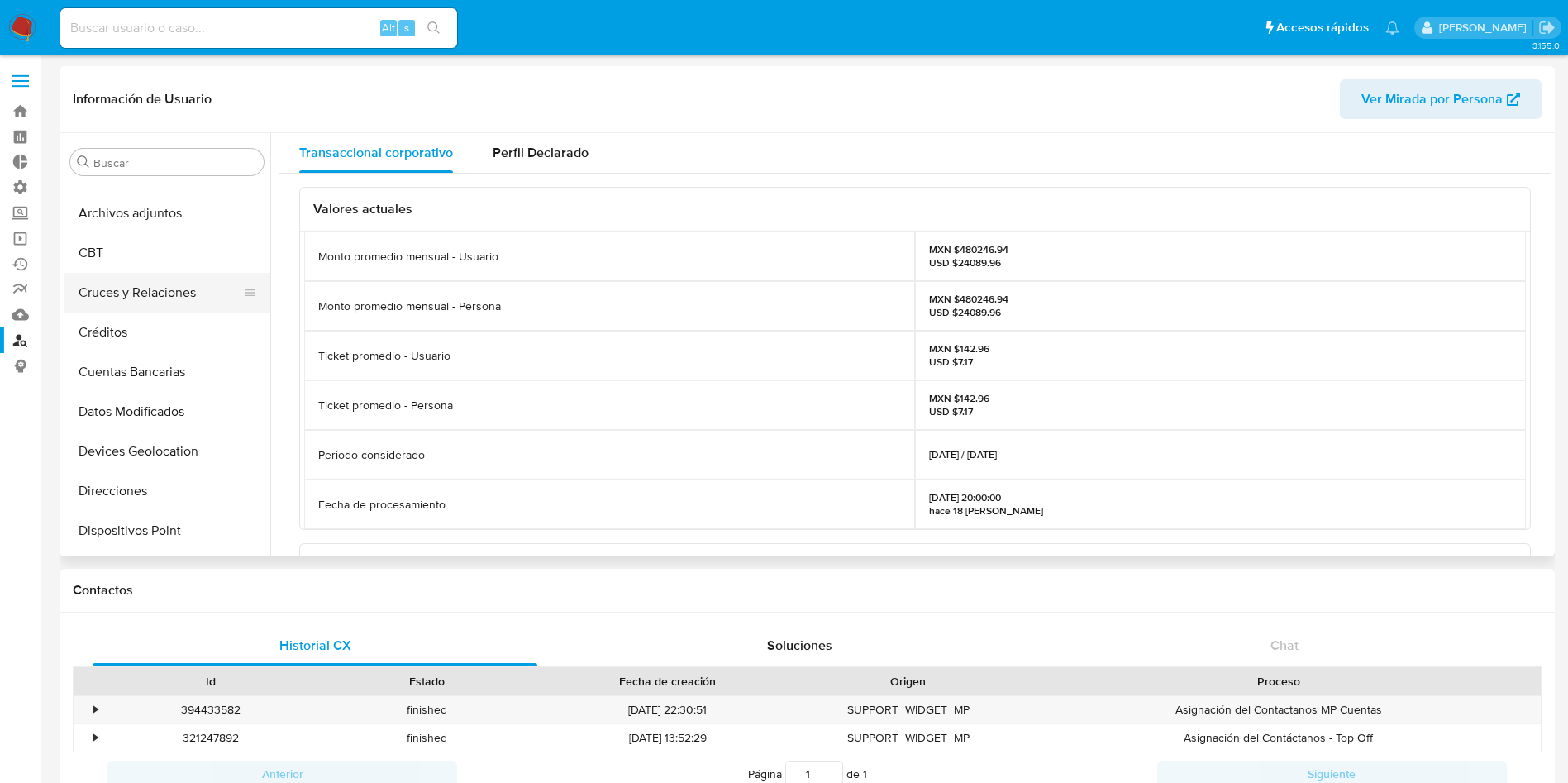
scroll to position [0, 0]
